Goal: Information Seeking & Learning: Find specific fact

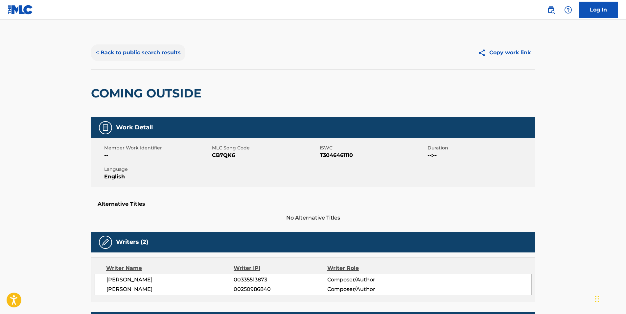
click at [150, 51] on button "< Back to public search results" at bounding box center [138, 52] width 94 height 16
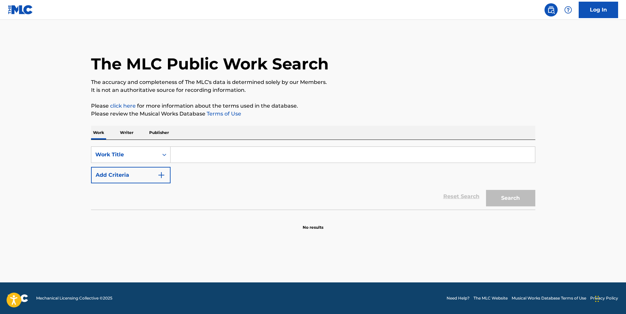
click at [201, 156] on input "Search Form" at bounding box center [353, 155] width 365 height 16
paste input "Your Prophetic Throne of Ivory"
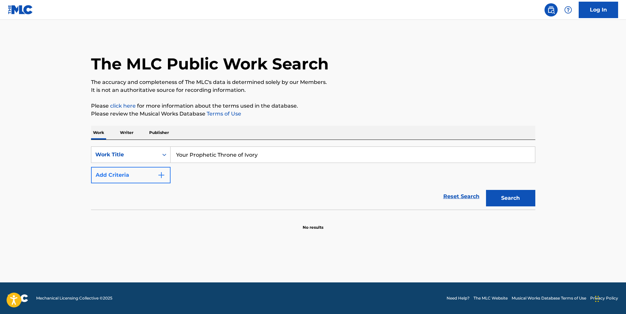
type input "Your Prophetic Throne of Ivory"
click at [131, 181] on button "Add Criteria" at bounding box center [131, 175] width 80 height 16
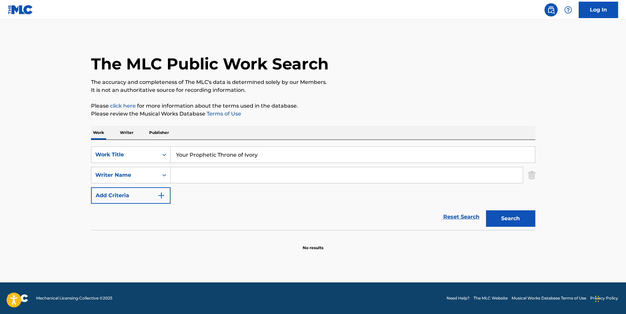
click at [222, 177] on input "Search Form" at bounding box center [347, 175] width 352 height 16
paste input "[PERSON_NAME]"
type input "[PERSON_NAME]"
click at [497, 223] on button "Search" at bounding box center [510, 218] width 49 height 16
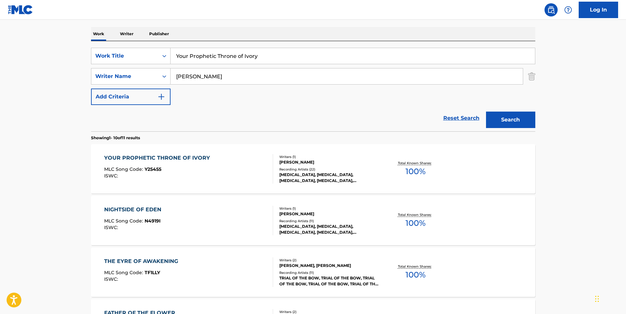
scroll to position [132, 0]
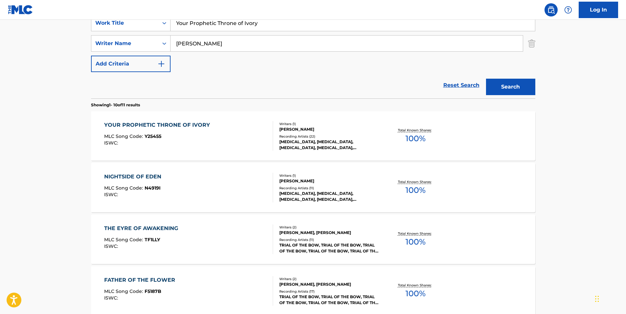
click at [206, 177] on div "NIGHTSIDE OF EDEN MLC Song Code : N4919I ISWC :" at bounding box center [188, 188] width 169 height 30
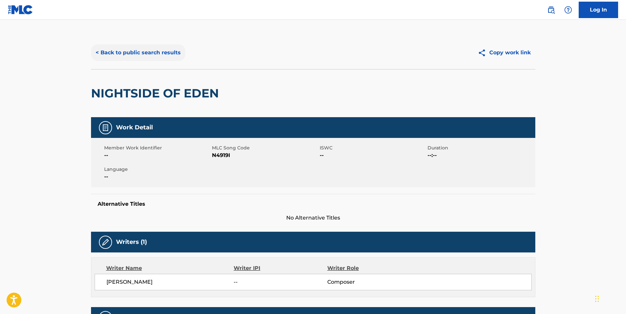
click at [111, 55] on button "< Back to public search results" at bounding box center [138, 52] width 94 height 16
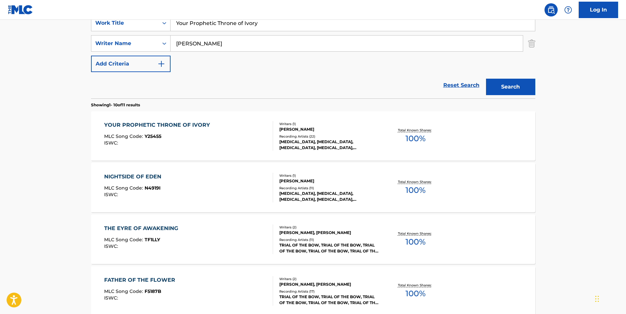
click at [133, 151] on div "YOUR PROPHETIC THRONE OF IVORY MLC Song Code : Y25455 ISWC : Writers ( 1 ) [PER…" at bounding box center [313, 135] width 445 height 49
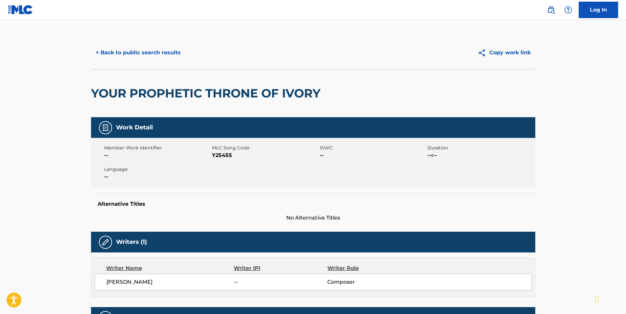
click at [224, 158] on span "Y25455" at bounding box center [265, 155] width 106 height 8
copy span "Y25455"
click at [138, 59] on button "< Back to public search results" at bounding box center [138, 52] width 94 height 16
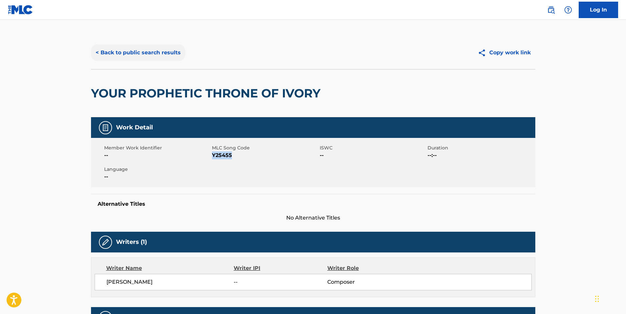
scroll to position [132, 0]
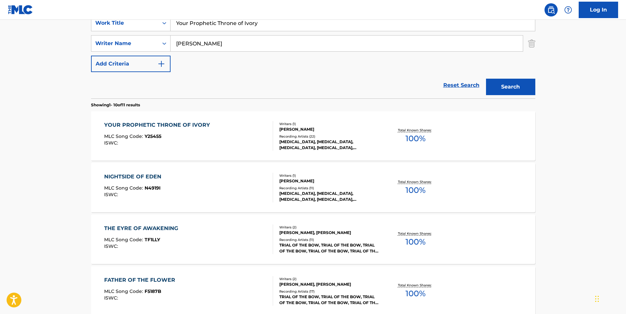
drag, startPoint x: 263, startPoint y: 24, endPoint x: 83, endPoint y: 50, distance: 181.8
click at [97, 44] on div "SearchWithCriteriad1774ec0-cdaf-441b-8dfb-f84848917295 Work Title Your Propheti…" at bounding box center [313, 43] width 445 height 57
paste input "Jingle Bells Phonk"
type input "Jingle Bells Phonk"
click at [48, 118] on main "The MLC Public Work Search The accuracy and completeness of The MLC's data is d…" at bounding box center [313, 275] width 626 height 774
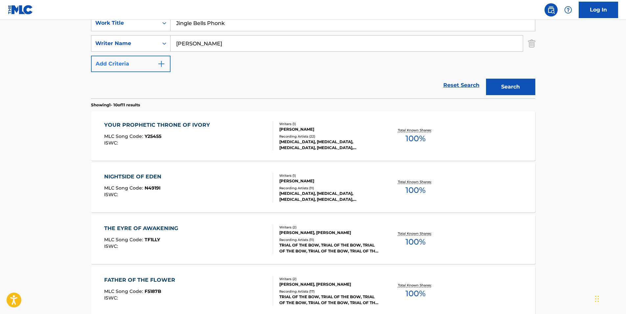
drag, startPoint x: 242, startPoint y: 50, endPoint x: 142, endPoint y: 62, distance: 100.5
click at [142, 62] on div "SearchWithCriteriad1774ec0-cdaf-441b-8dfb-f84848917295 Work Title Jingle Bells …" at bounding box center [313, 43] width 445 height 57
paste input "NXVAMANE"
click at [499, 88] on button "Search" at bounding box center [510, 87] width 49 height 16
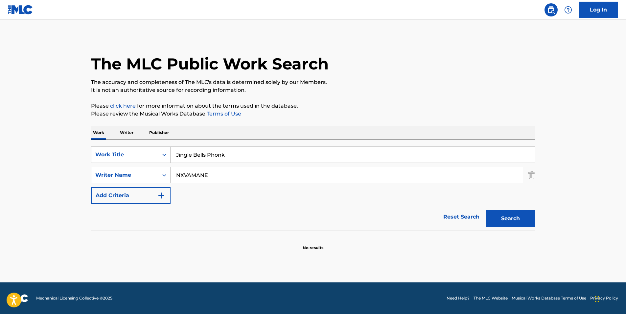
paste input "[PERSON_NAME]"
drag, startPoint x: 230, startPoint y: 176, endPoint x: 186, endPoint y: 184, distance: 44.4
click at [126, 191] on div "SearchWithCriteriad1774ec0-cdaf-441b-8dfb-f84848917295 Work Title Jingle Bells …" at bounding box center [313, 174] width 445 height 57
type input "[PERSON_NAME]"
click at [511, 216] on button "Search" at bounding box center [510, 218] width 49 height 16
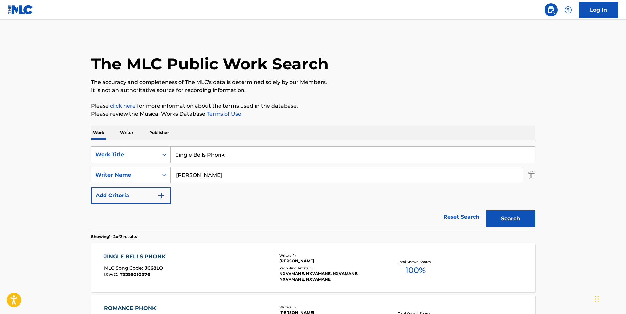
scroll to position [96, 0]
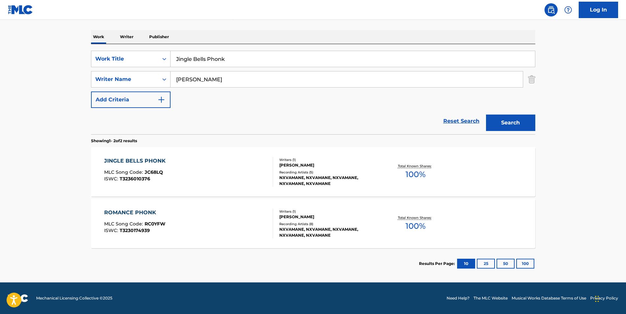
click at [192, 161] on div "JINGLE BELLS PHONK MLC Song Code : JC68LQ ISWC : T3236010376" at bounding box center [188, 172] width 169 height 30
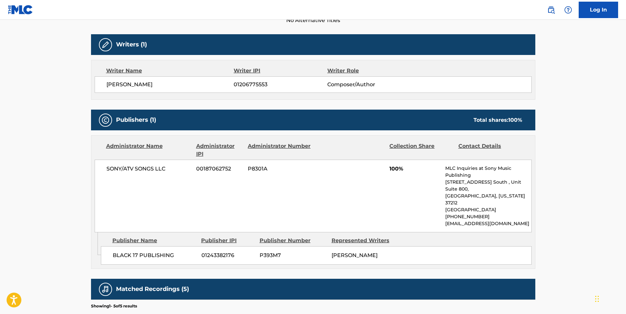
scroll to position [33, 0]
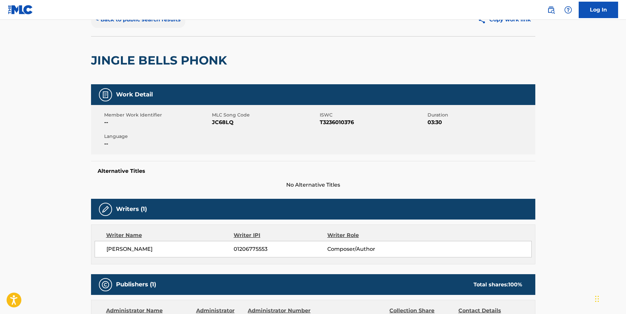
click at [136, 22] on button "< Back to public search results" at bounding box center [138, 20] width 94 height 16
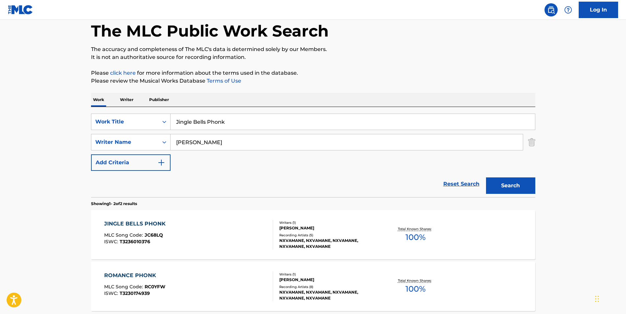
scroll to position [58, 0]
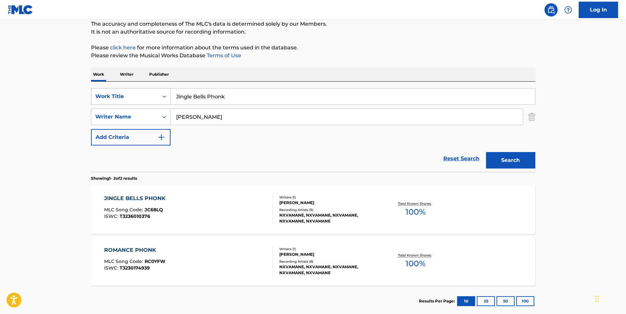
paste input "Ocean Gateways"
drag, startPoint x: 243, startPoint y: 96, endPoint x: 121, endPoint y: 96, distance: 121.7
click at [121, 96] on div "SearchWithCriteriad1774ec0-cdaf-441b-8dfb-f84848917295 Work Title Jingle Bells …" at bounding box center [313, 96] width 445 height 16
type input "Ocean Gateways"
drag, startPoint x: 283, startPoint y: 118, endPoint x: 96, endPoint y: 131, distance: 187.2
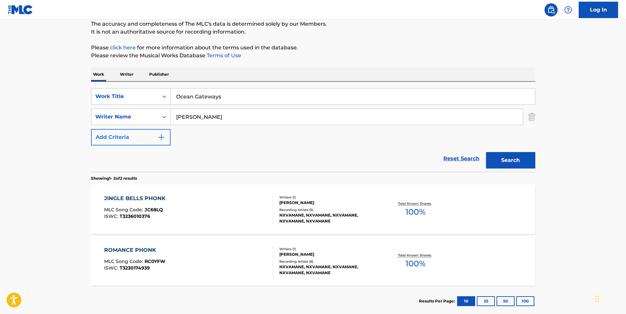
click at [96, 131] on div "SearchWithCriteriad1774ec0-cdaf-441b-8dfb-f84848917295 Work Title Ocean Gateway…" at bounding box center [313, 116] width 445 height 57
paste input "[PERSON_NAME]"
click at [521, 160] on button "Search" at bounding box center [510, 160] width 49 height 16
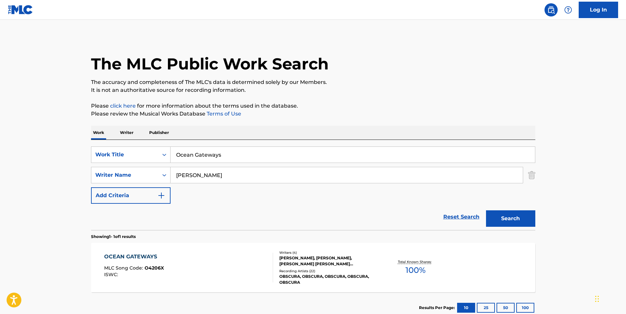
paste input "[PERSON_NAME]"
drag, startPoint x: 254, startPoint y: 176, endPoint x: 251, endPoint y: 176, distance: 3.6
click at [82, 200] on main "The MLC Public Work Search The accuracy and completeness of The MLC's data is d…" at bounding box center [313, 173] width 626 height 306
click at [531, 217] on button "Search" at bounding box center [510, 218] width 49 height 16
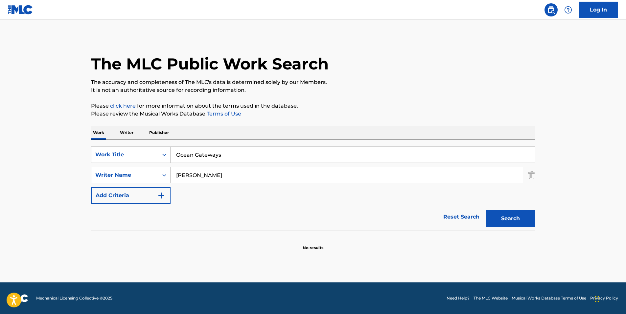
drag, startPoint x: 260, startPoint y: 179, endPoint x: 80, endPoint y: 182, distance: 180.6
click at [77, 182] on main "The MLC Public Work Search The accuracy and completeness of The MLC's data is d…" at bounding box center [313, 151] width 626 height 262
paste input "[PERSON_NAME]"
click at [522, 224] on button "Search" at bounding box center [510, 218] width 49 height 16
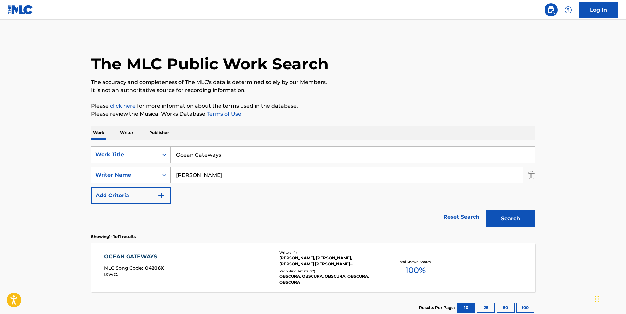
drag, startPoint x: 256, startPoint y: 170, endPoint x: 265, endPoint y: 177, distance: 11.3
click at [144, 182] on div "SearchWithCriteriaa7ef0468-f53a-4c19-ba24-ae6f50e413c2 Writer Name [PERSON_NAME]" at bounding box center [313, 175] width 445 height 16
paste input "[PERSON_NAME]"
type input "[PERSON_NAME]"
click at [495, 215] on button "Search" at bounding box center [510, 218] width 49 height 16
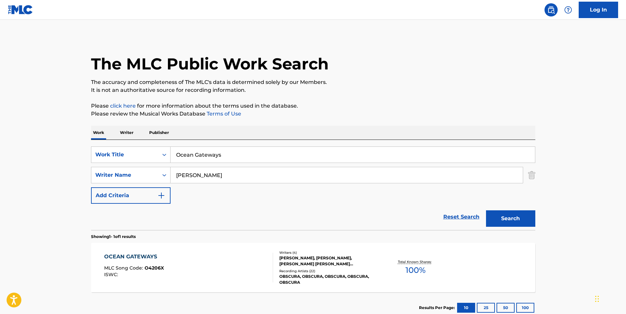
click at [155, 268] on span "O4206X" at bounding box center [154, 268] width 19 height 6
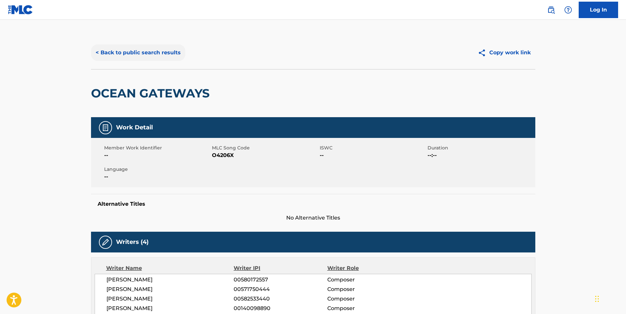
click at [166, 49] on button "< Back to public search results" at bounding box center [138, 52] width 94 height 16
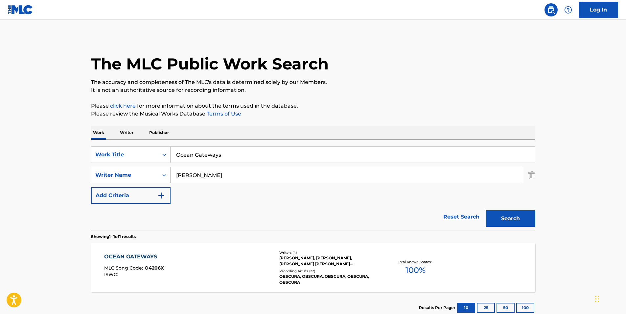
drag, startPoint x: 245, startPoint y: 153, endPoint x: 127, endPoint y: 164, distance: 118.6
click at [128, 164] on div "SearchWithCriteriad1774ec0-cdaf-441b-8dfb-f84848917295 Work Title Ocean Gateway…" at bounding box center [313, 174] width 445 height 57
paste input "Dracula With Glasse"
type input "Dracula With Glasses"
paste input "Burnt By The Sun"
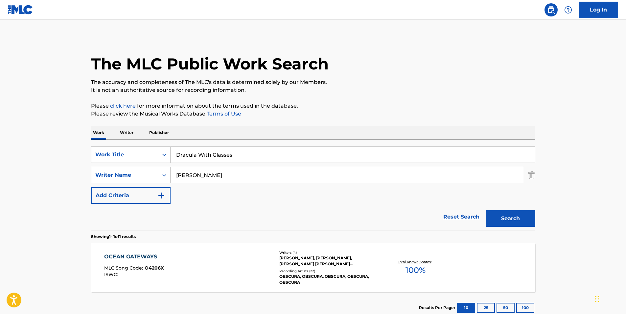
drag, startPoint x: 304, startPoint y: 177, endPoint x: 470, endPoint y: 227, distance: 173.6
click at [94, 179] on div "SearchWithCriteriaa7ef0468-f53a-4c19-ba24-ae6f50e413c2 Writer Name [PERSON_NAME]" at bounding box center [313, 175] width 445 height 16
click at [490, 223] on button "Search" at bounding box center [510, 218] width 49 height 16
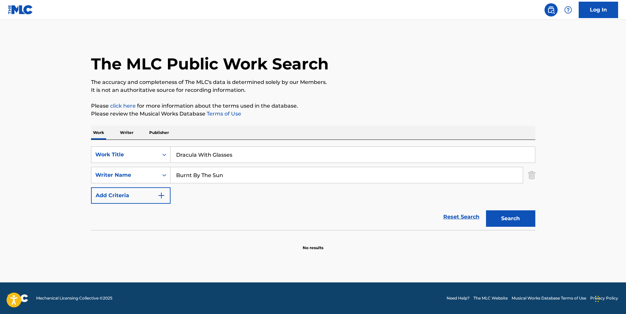
click at [262, 173] on input "Burnt By The Sun" at bounding box center [347, 175] width 352 height 16
drag, startPoint x: 218, startPoint y: 178, endPoint x: 113, endPoint y: 180, distance: 104.6
click at [104, 182] on div "SearchWithCriteriaa7ef0468-f53a-4c19-ba24-ae6f50e413c2 Writer Name Burnt By The…" at bounding box center [313, 175] width 445 height 16
paste input "[PERSON_NAME]"
click at [495, 222] on button "Search" at bounding box center [510, 218] width 49 height 16
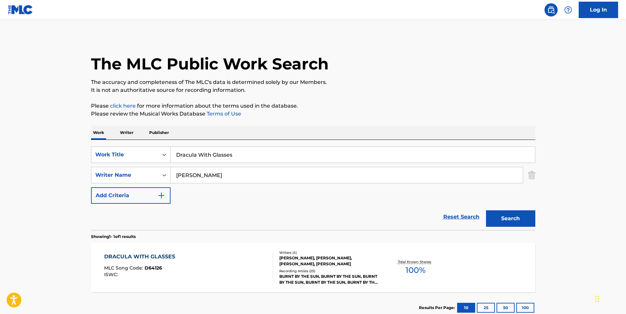
paste input "[PERSON_NAME]"
drag, startPoint x: 260, startPoint y: 182, endPoint x: 143, endPoint y: 184, distance: 117.8
click at [143, 184] on div "SearchWithCriteriad1774ec0-cdaf-441b-8dfb-f84848917295 Work Title Dracula With …" at bounding box center [313, 174] width 445 height 57
click at [517, 218] on button "Search" at bounding box center [510, 218] width 49 height 16
paste input "[PERSON_NAME]"
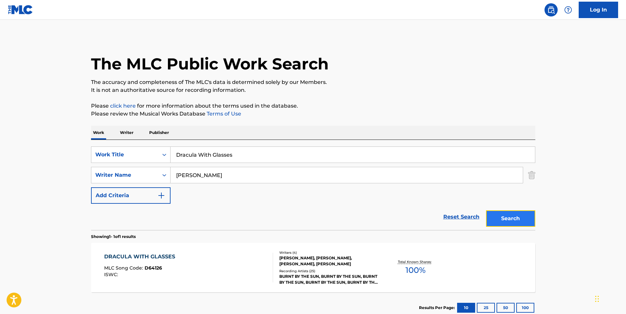
click at [495, 216] on button "Search" at bounding box center [510, 218] width 49 height 16
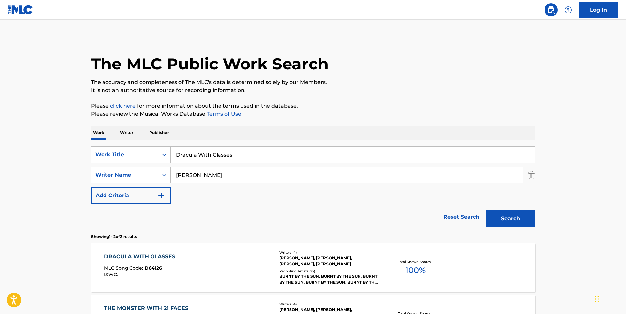
scroll to position [66, 0]
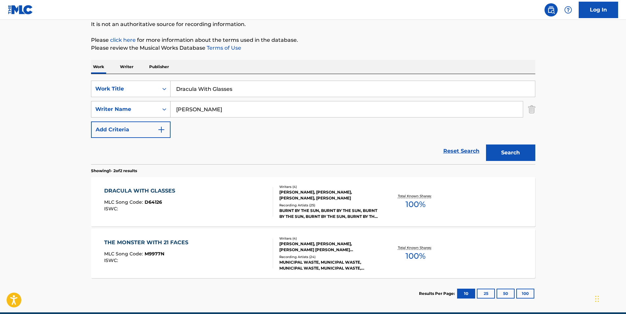
drag, startPoint x: 235, startPoint y: 115, endPoint x: 150, endPoint y: 106, distance: 85.7
click at [150, 106] on div "SearchWithCriteriaa7ef0468-f53a-4c19-ba24-ae6f50e413c2 Writer Name [PERSON_NAME]" at bounding box center [313, 109] width 445 height 16
paste input "[PERSON_NAME]"
type input "[PERSON_NAME]"
click at [503, 153] on button "Search" at bounding box center [510, 152] width 49 height 16
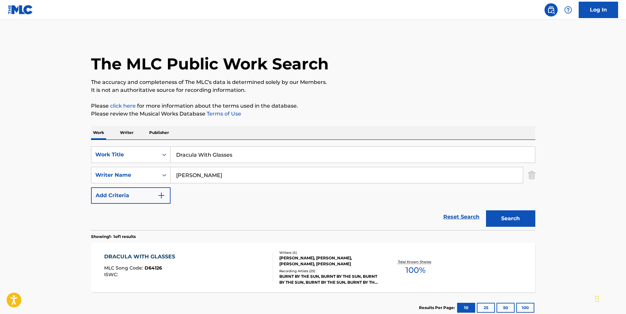
scroll to position [33, 0]
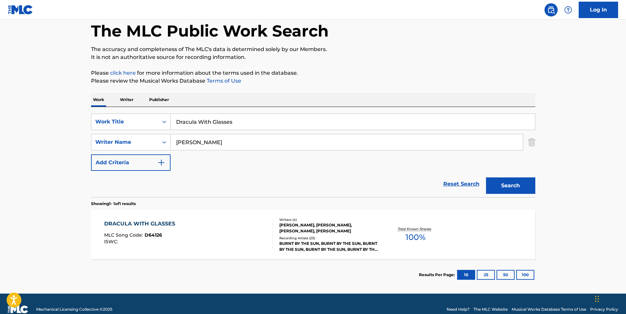
click at [108, 261] on section "Results Per Page: 10 25 50 100" at bounding box center [313, 274] width 445 height 31
click at [110, 251] on div "DRACULA WITH GLASSES MLC Song Code : D64126 ISWC : Writers ( 4 ) [PERSON_NAME],…" at bounding box center [313, 234] width 445 height 49
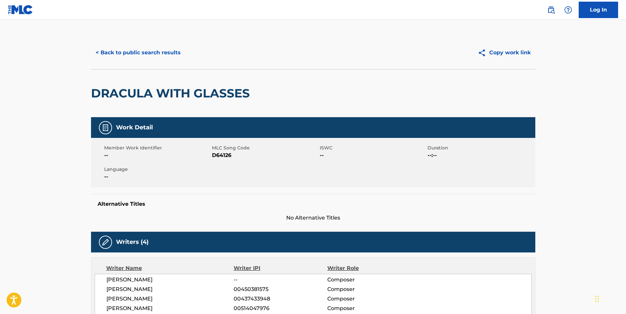
click at [219, 156] on span "D64126" at bounding box center [265, 155] width 106 height 8
click at [220, 156] on span "D64126" at bounding box center [265, 155] width 106 height 8
copy span "D64126"
click at [121, 55] on button "< Back to public search results" at bounding box center [138, 52] width 94 height 16
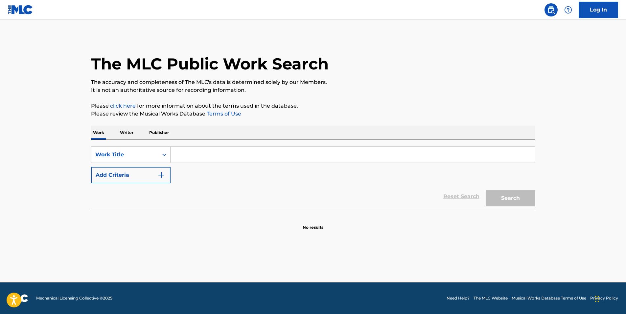
click at [195, 154] on input "Search Form" at bounding box center [353, 155] width 365 height 16
paste input "Ki"
type input "Ki"
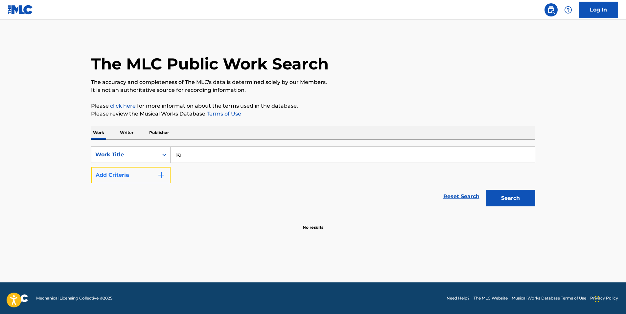
click at [146, 172] on button "Add Criteria" at bounding box center [131, 175] width 80 height 16
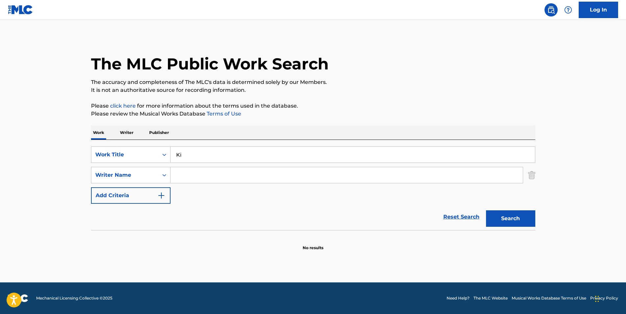
click at [305, 85] on p "The accuracy and completeness of The MLC's data is determined solely by our Mem…" at bounding box center [313, 82] width 445 height 8
click at [215, 173] on input "Search Form" at bounding box center [347, 175] width 352 height 16
paste input "Reiki Tribe"
click at [493, 219] on button "Search" at bounding box center [510, 218] width 49 height 16
drag, startPoint x: 230, startPoint y: 172, endPoint x: 147, endPoint y: 175, distance: 82.9
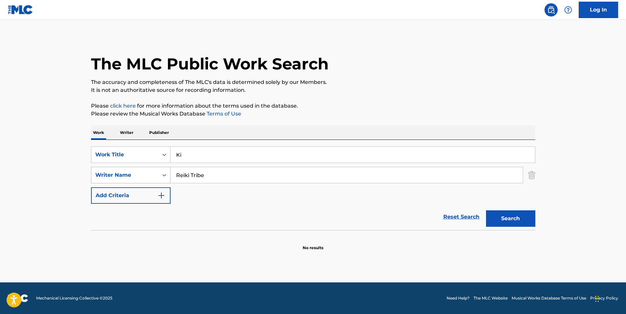
click at [125, 170] on div "SearchWithCriteria3c7864b2-7116-4fab-99fd-1156b018ff06 Writer Name Reiki Tribe" at bounding box center [313, 175] width 445 height 16
paste input "Ben Tavera King"
type input "Ben Tavera King"
drag, startPoint x: 513, startPoint y: 219, endPoint x: 513, endPoint y: 215, distance: 4.3
click at [513, 217] on button "Search" at bounding box center [510, 218] width 49 height 16
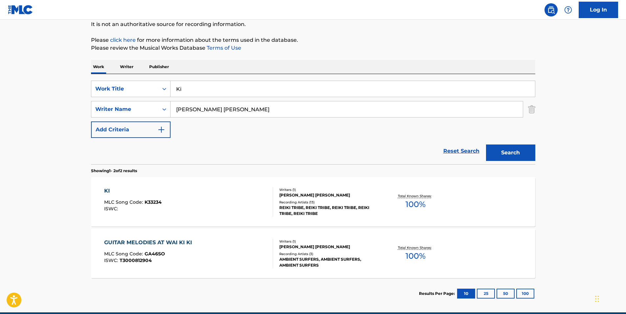
scroll to position [96, 0]
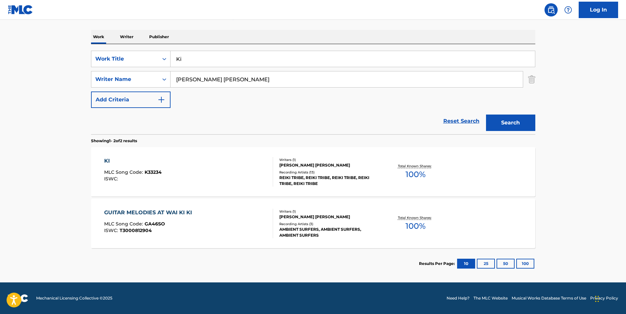
click at [191, 184] on div "KI MLC Song Code : K33234 ISWC :" at bounding box center [188, 172] width 169 height 30
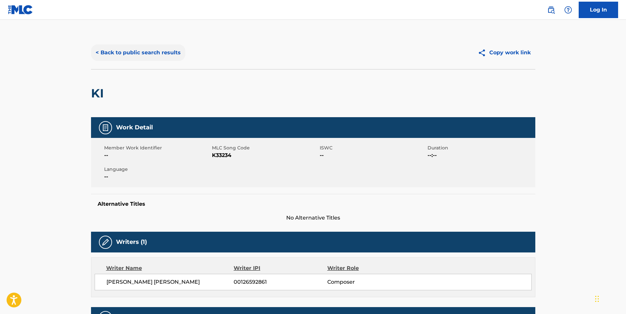
click at [128, 55] on button "< Back to public search results" at bounding box center [138, 52] width 94 height 16
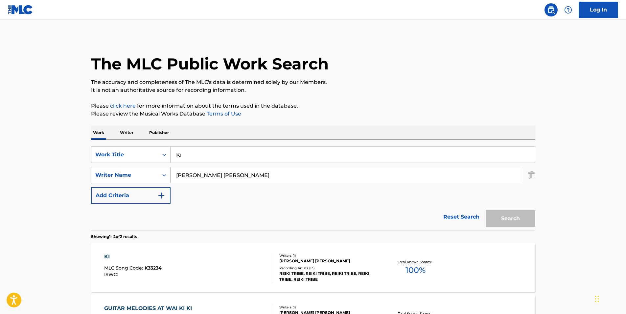
scroll to position [58, 0]
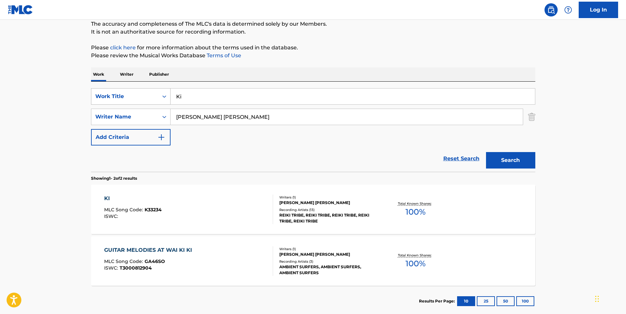
drag, startPoint x: 206, startPoint y: 97, endPoint x: 121, endPoint y: 88, distance: 85.2
click at [128, 91] on div "SearchWithCriteriaf8cfdc08-1da5-4146-b83c-c006bd558676 Work Title Ki" at bounding box center [313, 96] width 445 height 16
paste input "Complicated"
type input "Complicated"
drag, startPoint x: 232, startPoint y: 121, endPoint x: 126, endPoint y: 120, distance: 106.5
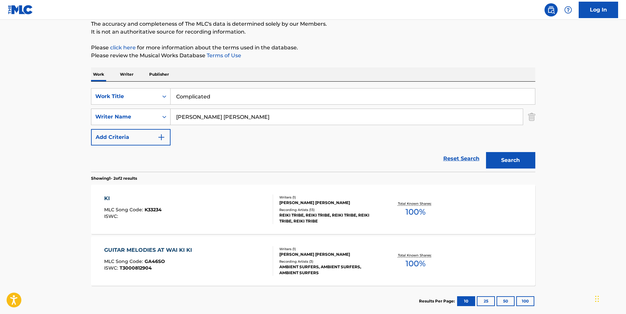
click at [126, 120] on div "SearchWithCriteria3c7864b2-7116-4fab-99fd-1156b018ff06 Writer Name Ben Tavera K…" at bounding box center [313, 117] width 445 height 16
paste input "Daumantas Vinkevicius"
click at [507, 155] on button "Search" at bounding box center [510, 160] width 49 height 16
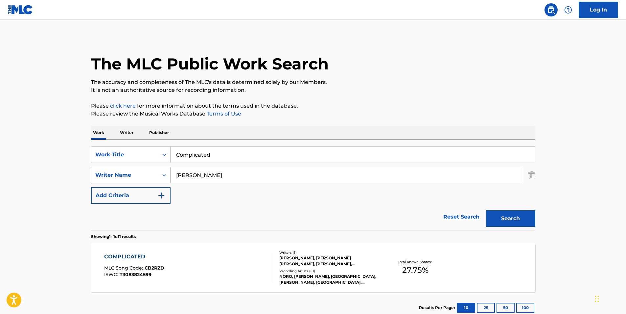
drag, startPoint x: 260, startPoint y: 172, endPoint x: 131, endPoint y: 180, distance: 129.5
click at [131, 180] on div "SearchWithCriteria3c7864b2-7116-4fab-99fd-1156b018ff06 Writer Name Daumantas Vi…" at bounding box center [313, 175] width 445 height 16
paste input "Augustas Verb"
click at [507, 212] on button "Search" at bounding box center [510, 218] width 49 height 16
drag, startPoint x: 231, startPoint y: 173, endPoint x: 151, endPoint y: 188, distance: 82.0
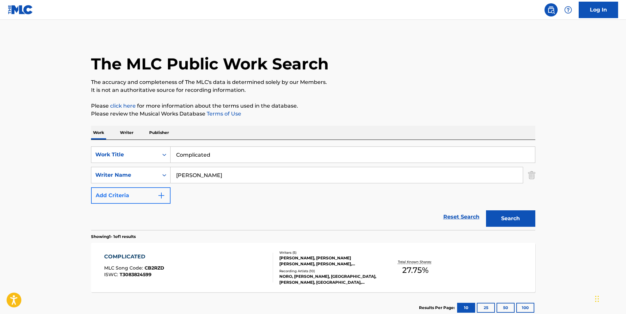
click at [141, 189] on div "SearchWithCriteriaf8cfdc08-1da5-4146-b83c-c006bd558676 Work Title Complicated S…" at bounding box center [313, 174] width 445 height 57
paste input "Edvinas Pechovski"
click at [513, 220] on button "Search" at bounding box center [510, 218] width 49 height 16
drag, startPoint x: 234, startPoint y: 176, endPoint x: 29, endPoint y: 189, distance: 205.6
click at [29, 189] on main "The MLC Public Work Search The accuracy and completeness of The MLC's data is d…" at bounding box center [313, 173] width 626 height 306
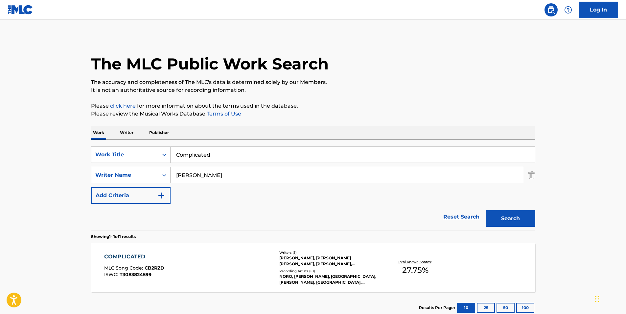
paste input "manuel Johan Pascal Marciasini"
click at [496, 217] on button "Search" at bounding box center [510, 218] width 49 height 16
drag, startPoint x: 290, startPoint y: 173, endPoint x: 148, endPoint y: 176, distance: 142.4
click at [148, 176] on div "SearchWithCriteria3c7864b2-7116-4fab-99fd-1156b018ff06 Writer Name Emanuel Joha…" at bounding box center [313, 175] width 445 height 16
paste input "ric Fredrik Wilhelm Lundberg"
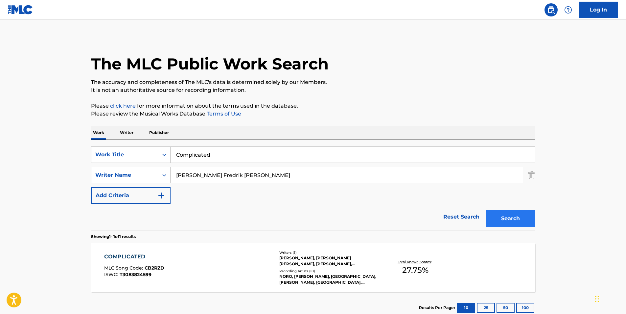
type input "Eric Fredrik Wilhelm Lundberg"
click at [507, 220] on button "Search" at bounding box center [510, 218] width 49 height 16
click at [236, 274] on div "COMPLICATED MLC Song Code : CB2RZD ISWC : T3083824599" at bounding box center [188, 268] width 169 height 30
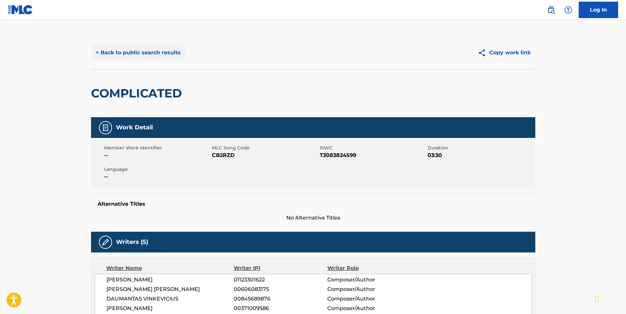
click at [112, 55] on button "< Back to public search results" at bounding box center [138, 52] width 94 height 16
